Goal: Transaction & Acquisition: Purchase product/service

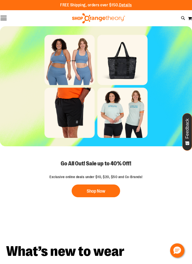
click at [1, 18] on button "Toggle Nav" at bounding box center [3, 18] width 7 height 5
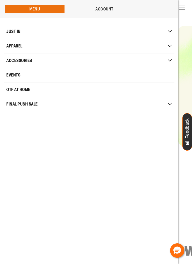
click at [18, 46] on span "APPAREL" at bounding box center [14, 46] width 16 height 10
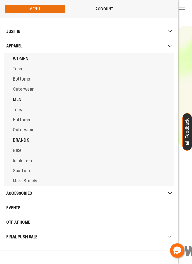
click at [20, 70] on span "Tops" at bounding box center [17, 68] width 9 height 5
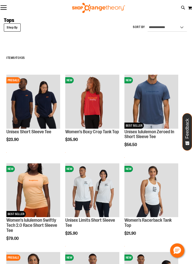
scroll to position [16, 0]
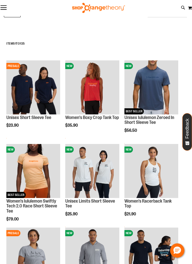
click at [162, 188] on img "product" at bounding box center [152, 171] width 54 height 54
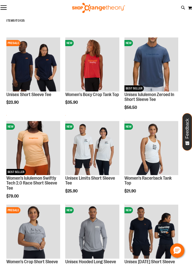
scroll to position [53, 0]
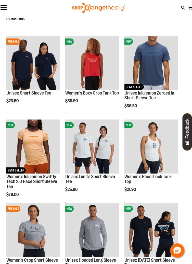
click at [150, 151] on img "product" at bounding box center [152, 147] width 54 height 54
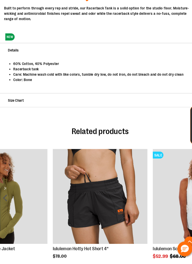
scroll to position [300, 0]
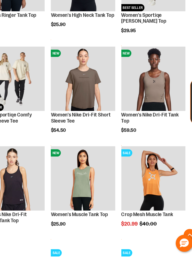
scroll to position [339, 0]
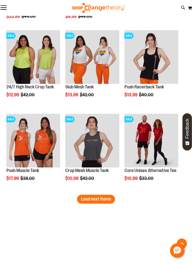
scroll to position [909, 0]
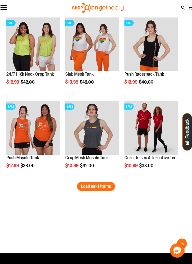
click at [98, 185] on span "Load next items" at bounding box center [96, 186] width 30 height 5
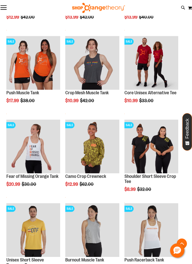
scroll to position [993, 0]
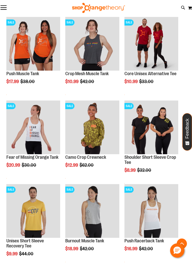
click at [186, 151] on button "Feedback" at bounding box center [188, 132] width 10 height 38
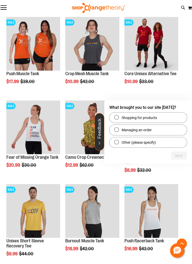
click at [161, 207] on img "product" at bounding box center [152, 211] width 54 height 54
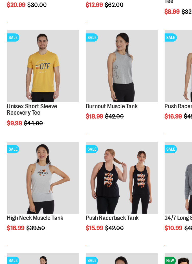
scroll to position [123, 0]
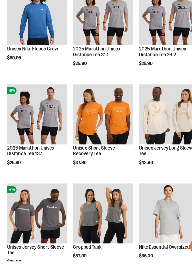
scroll to position [807, 0]
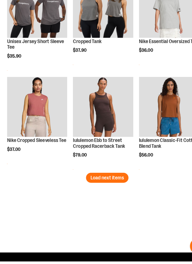
click at [94, 188] on button "Add to Cart" at bounding box center [66, 188] width 56 height 13
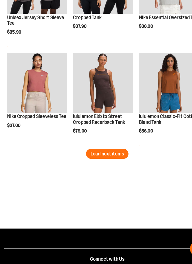
scroll to position [1006, 0]
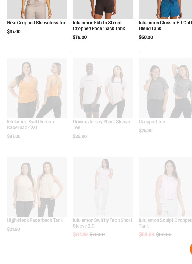
scroll to position [364, 0]
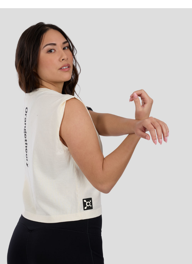
scroll to position [430, 0]
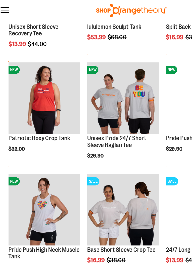
scroll to position [879, 0]
